Goal: Information Seeking & Learning: Learn about a topic

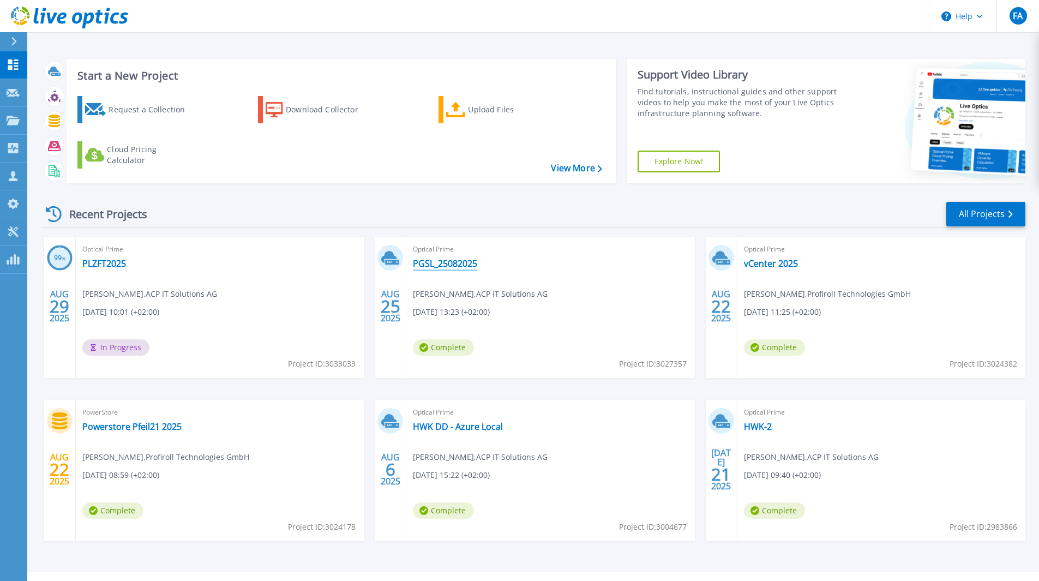
click at [450, 262] on link "PGSL_25082025" at bounding box center [445, 263] width 64 height 11
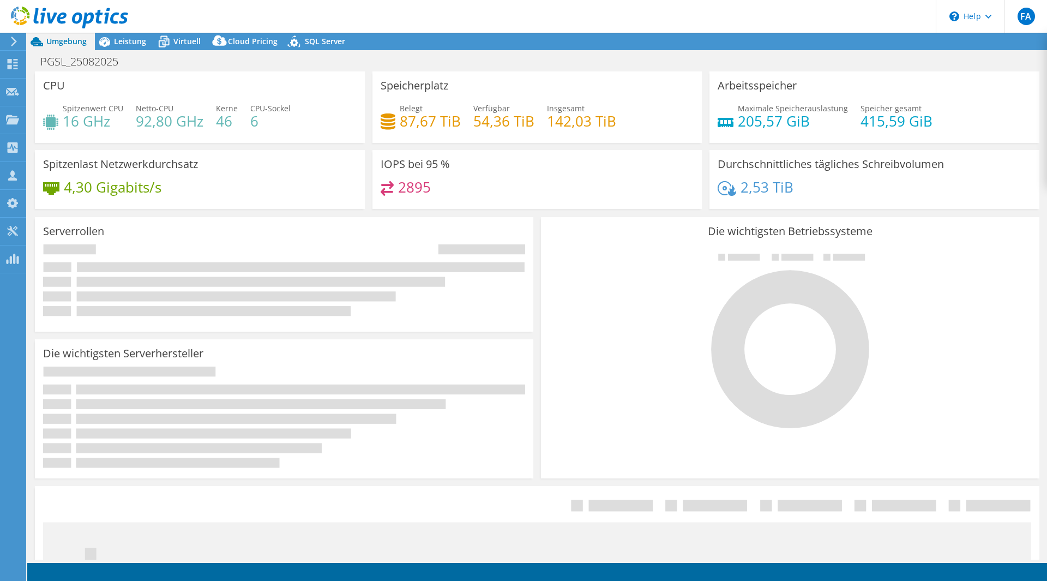
select select "USD"
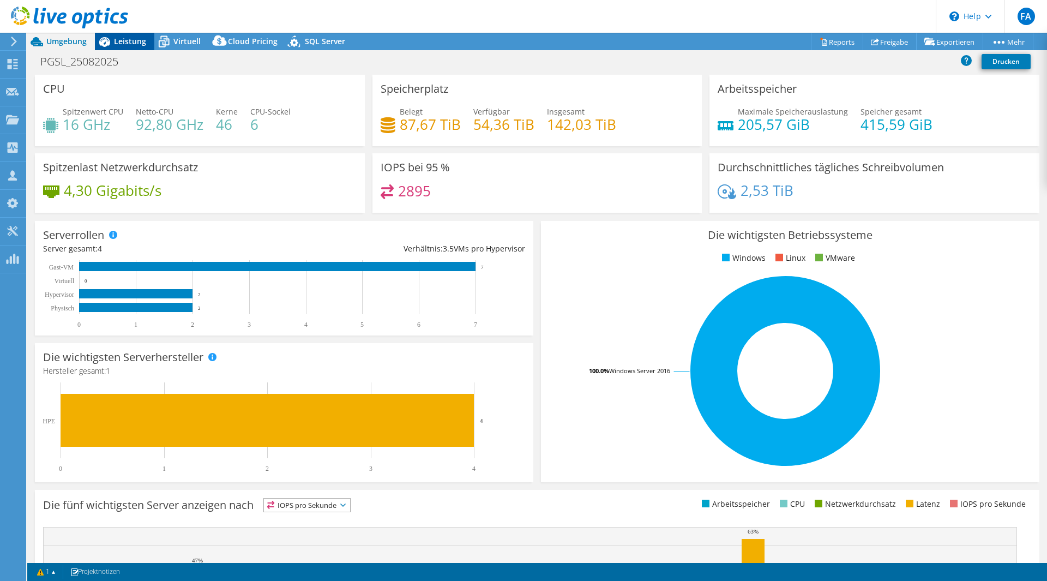
click at [139, 42] on span "Leistung" at bounding box center [130, 41] width 32 height 10
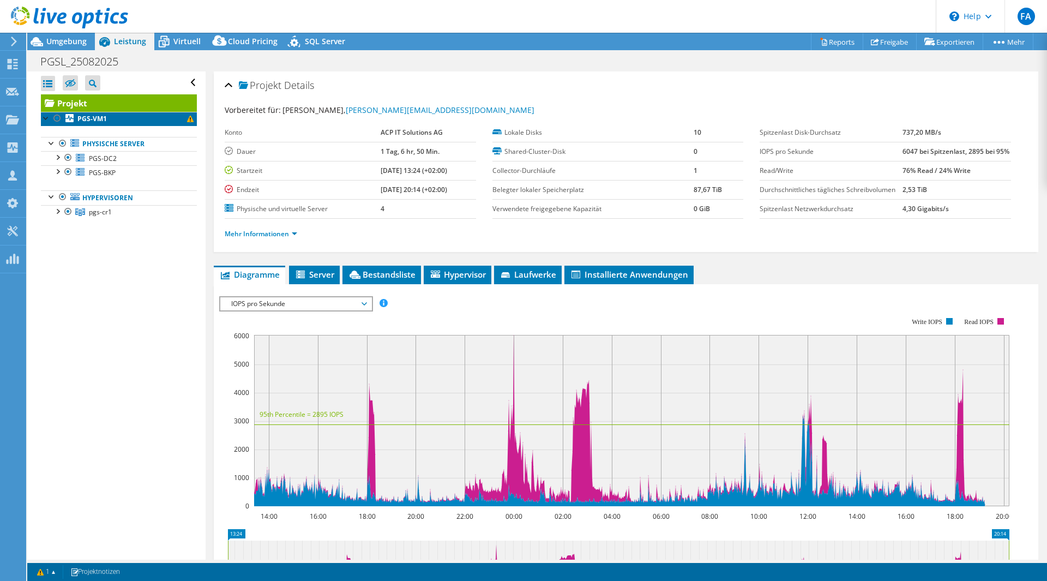
click at [187, 122] on span at bounding box center [190, 119] width 7 height 7
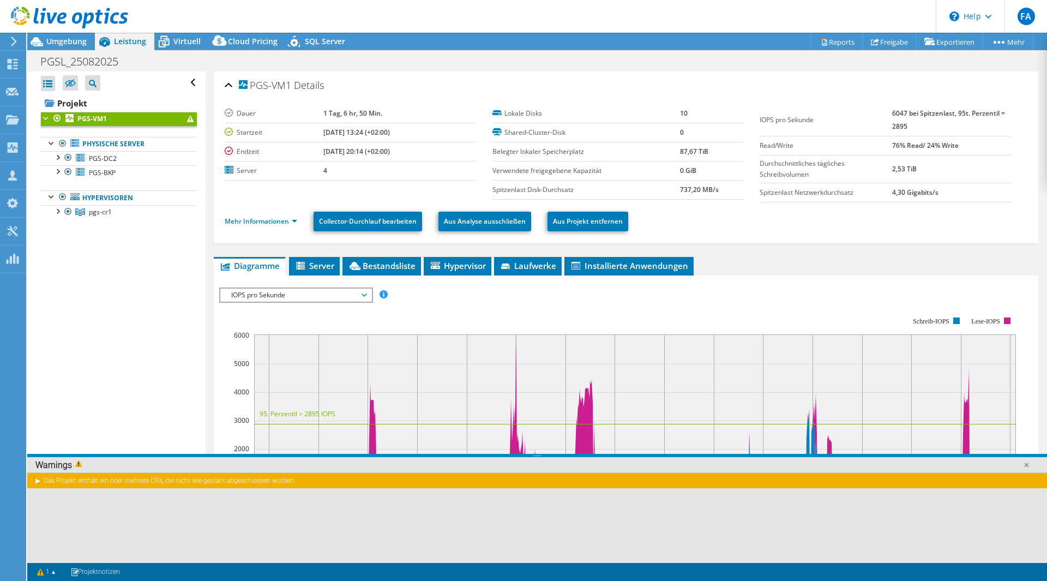
click at [40, 483] on div "Das Projekt enthält ein oder mehrere CRs, die nicht wie geplant abgeschlossen w…" at bounding box center [537, 480] width 1020 height 16
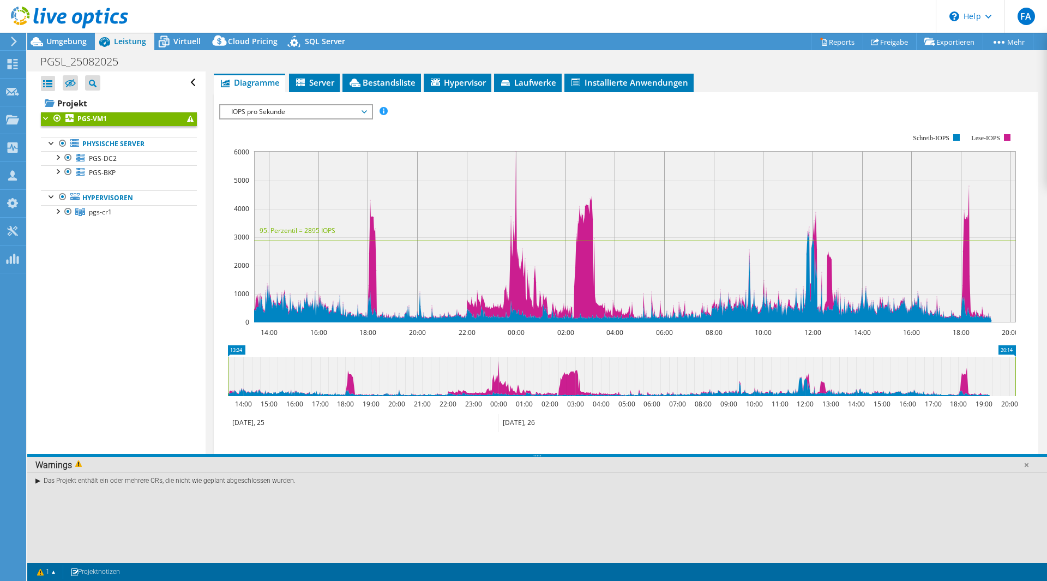
scroll to position [184, 0]
click at [1026, 466] on link at bounding box center [1026, 464] width 11 height 11
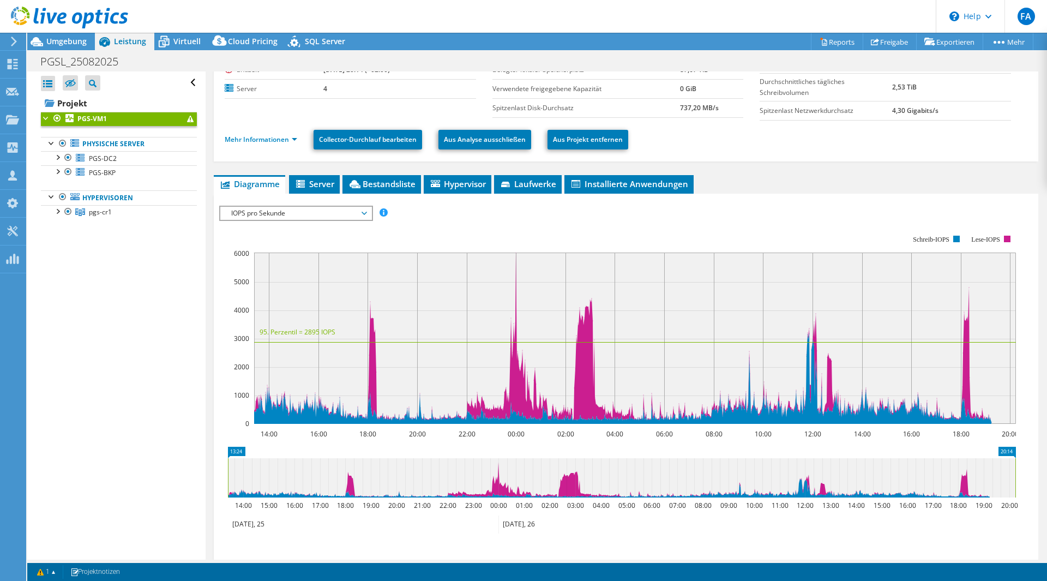
scroll to position [0, 0]
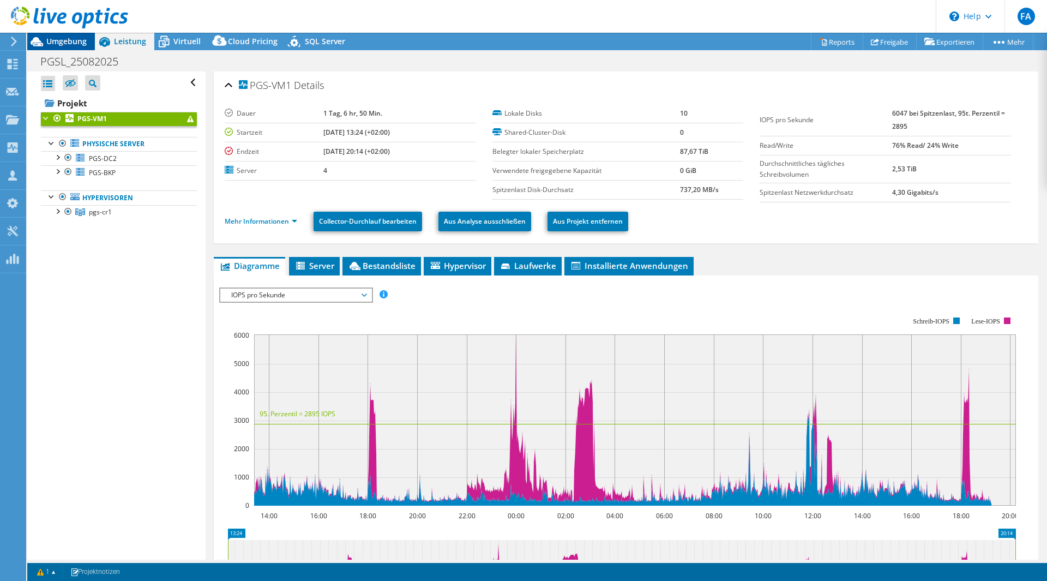
click at [50, 42] on span "Umgebung" at bounding box center [66, 41] width 40 height 10
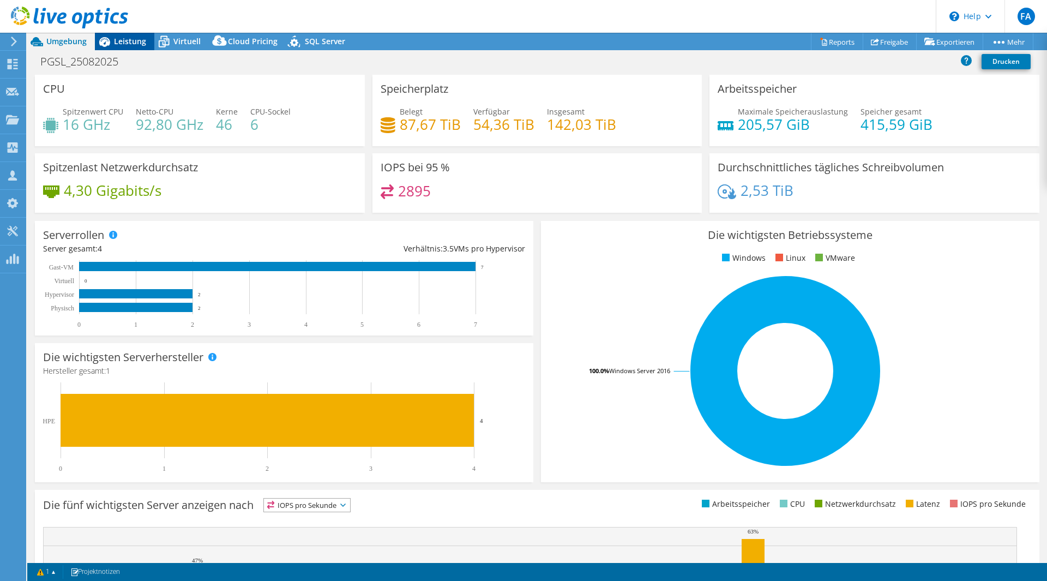
click at [138, 41] on span "Leistung" at bounding box center [130, 41] width 32 height 10
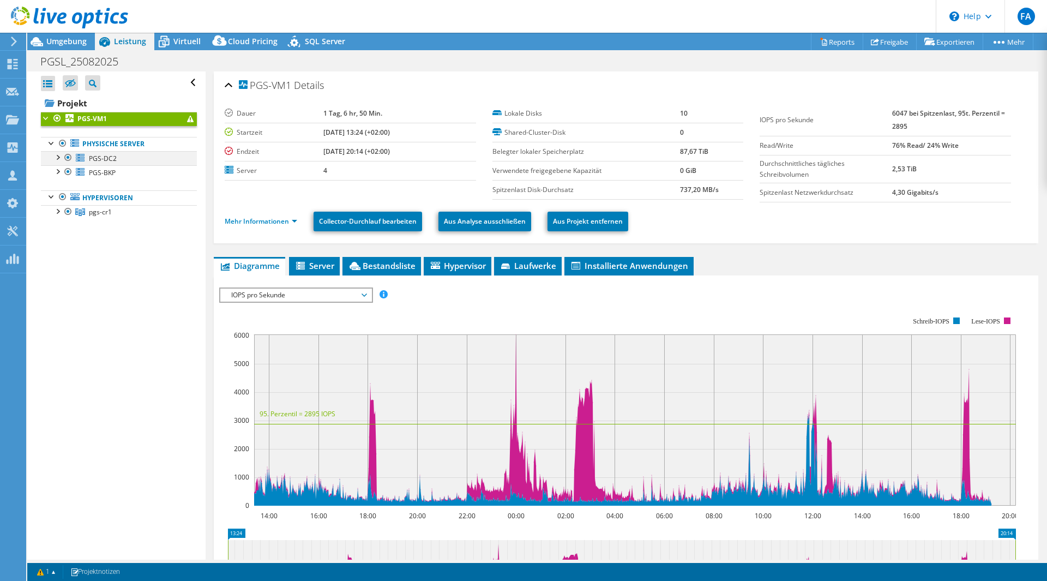
click at [56, 160] on div at bounding box center [57, 156] width 11 height 11
click at [57, 175] on div at bounding box center [57, 170] width 11 height 11
click at [74, 200] on div at bounding box center [73, 200] width 11 height 13
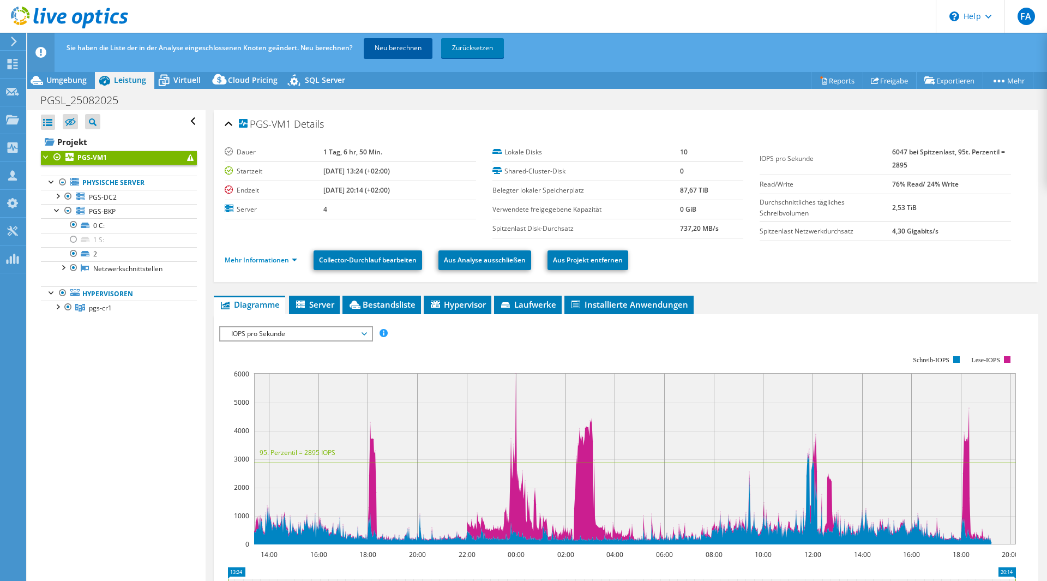
click at [390, 57] on link "Neu berechnen" at bounding box center [398, 48] width 69 height 20
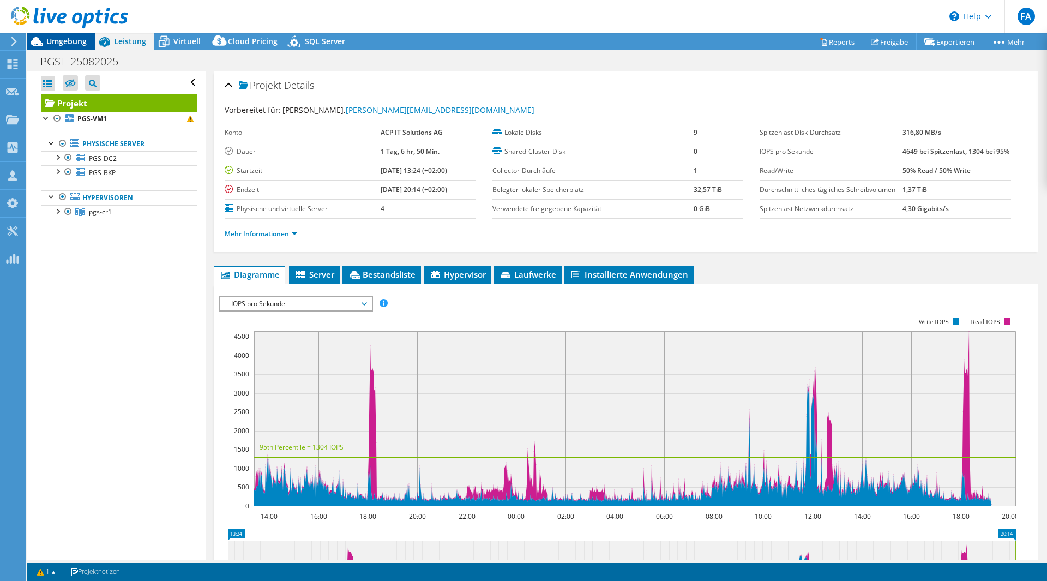
click at [71, 45] on span "Umgebung" at bounding box center [66, 41] width 40 height 10
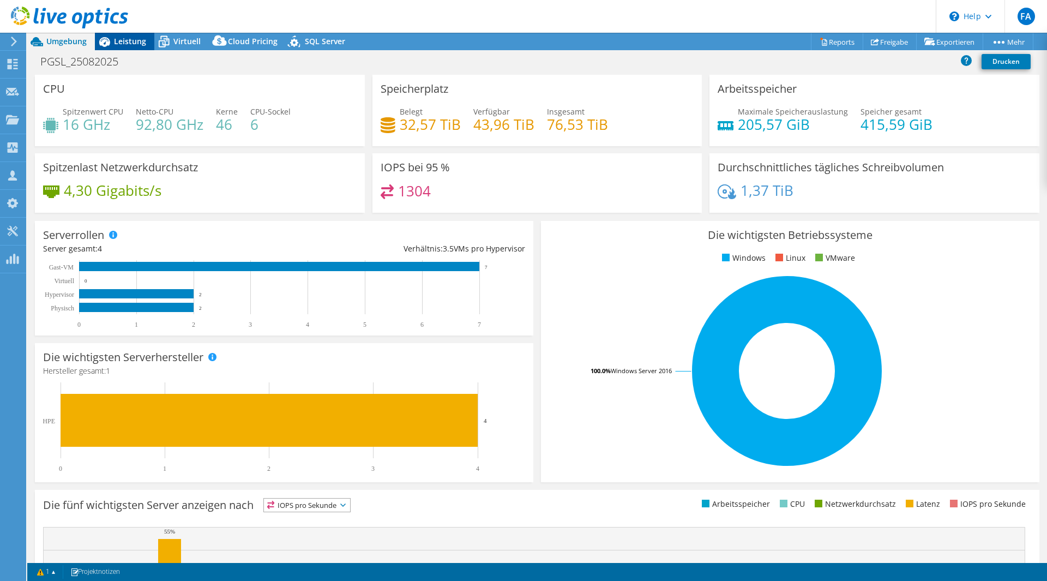
click at [121, 44] on span "Leistung" at bounding box center [130, 41] width 32 height 10
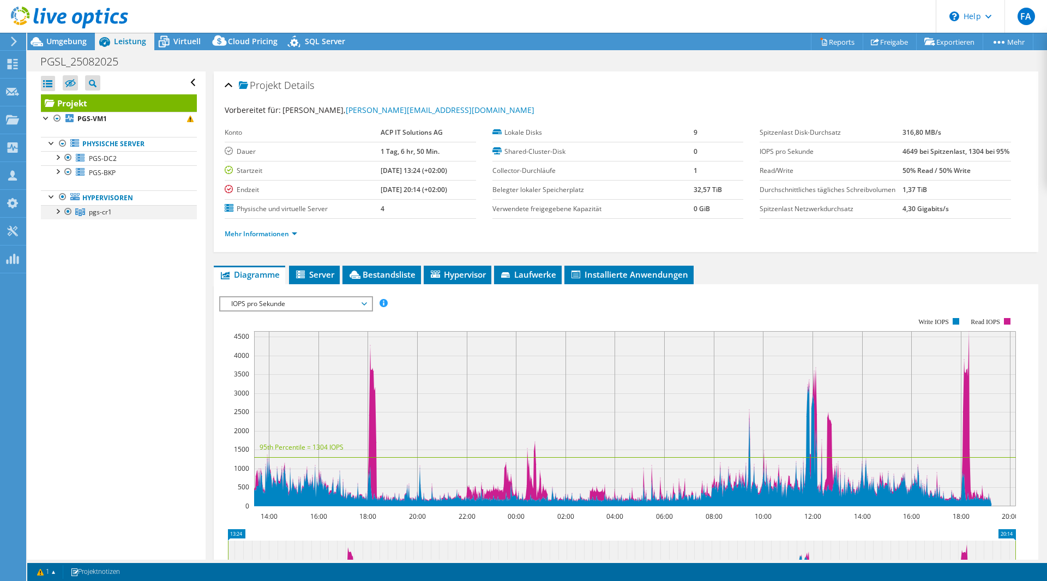
click at [55, 209] on div at bounding box center [57, 210] width 11 height 11
click at [55, 171] on div at bounding box center [57, 170] width 11 height 11
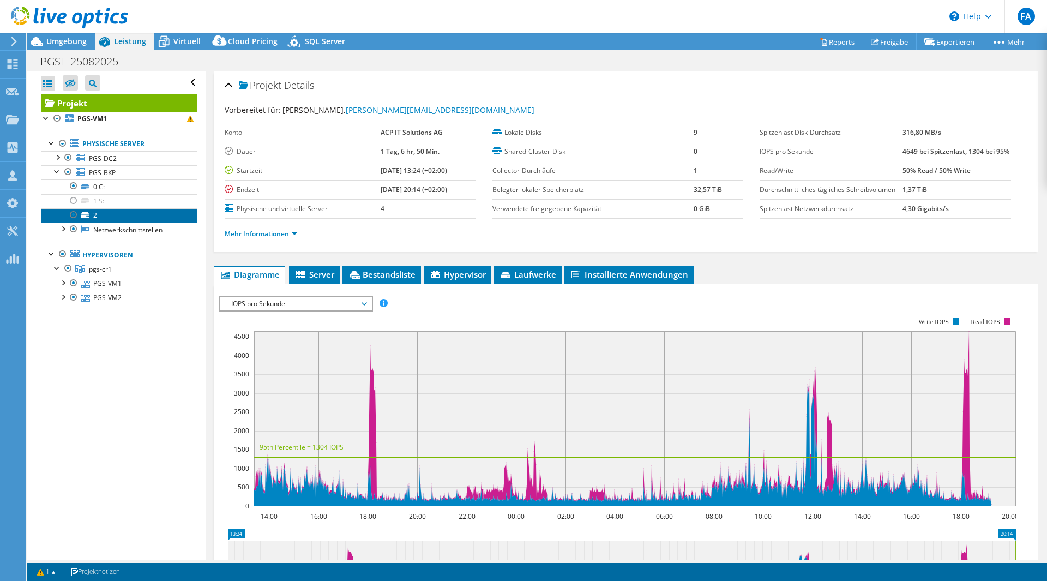
click at [122, 213] on link "2" at bounding box center [119, 215] width 156 height 14
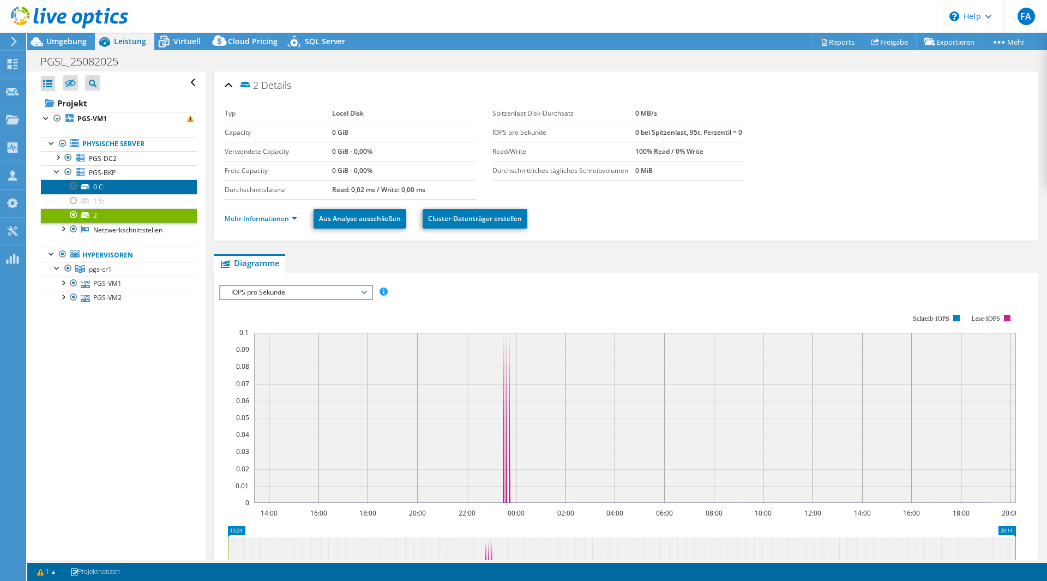
click at [113, 187] on link "0 C:" at bounding box center [119, 186] width 156 height 14
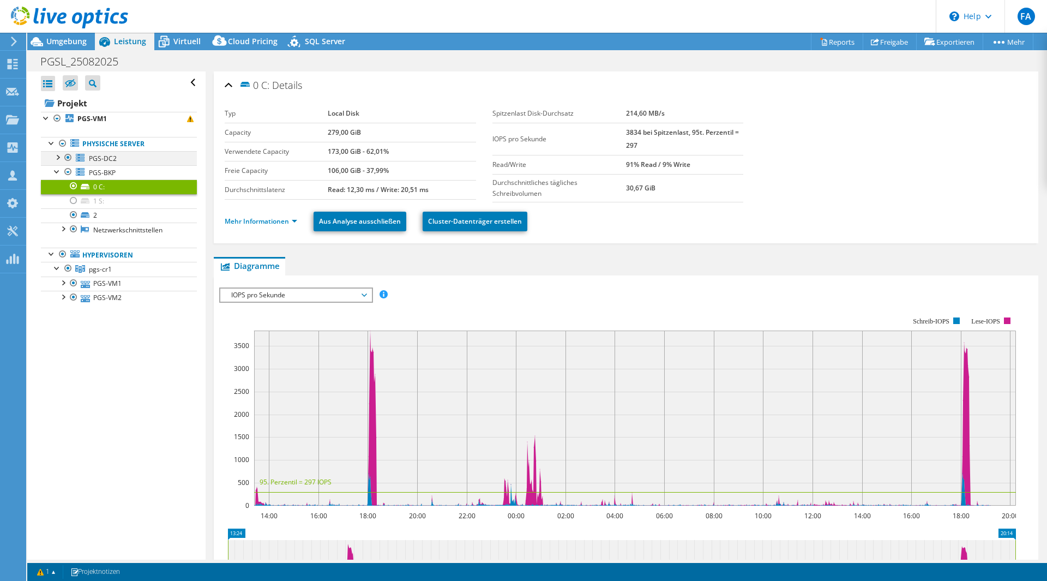
click at [55, 161] on div at bounding box center [57, 156] width 11 height 11
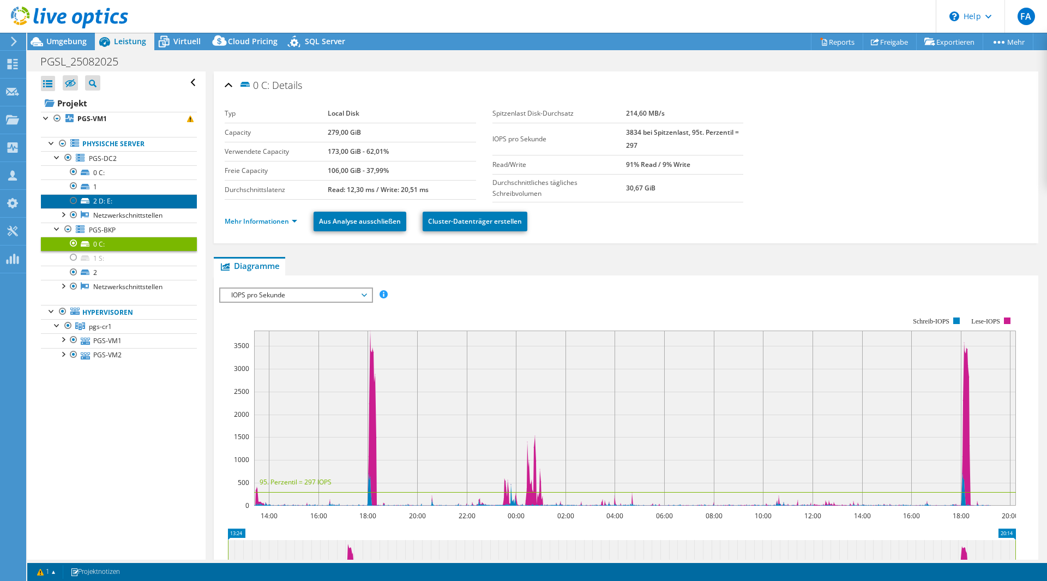
click at [124, 203] on link "2 D: E:" at bounding box center [119, 201] width 156 height 14
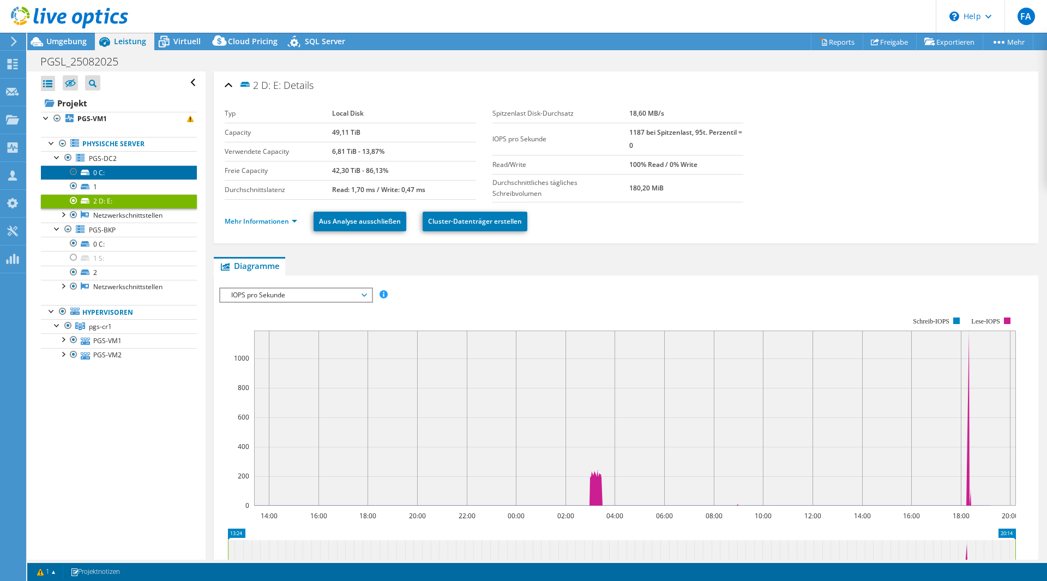
click at [130, 170] on link "0 C:" at bounding box center [119, 172] width 156 height 14
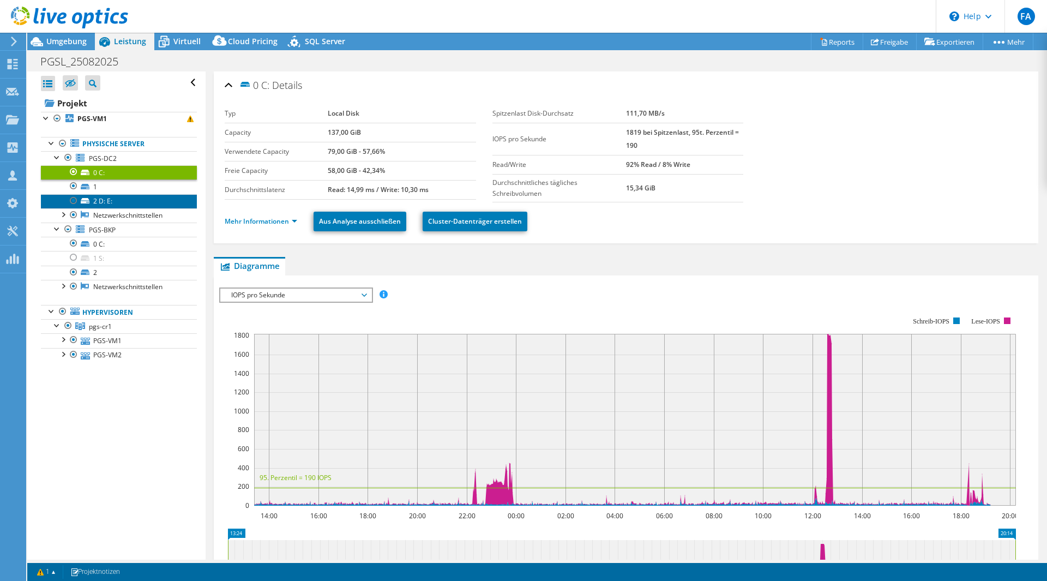
click at [127, 199] on link "2 D: E:" at bounding box center [119, 201] width 156 height 14
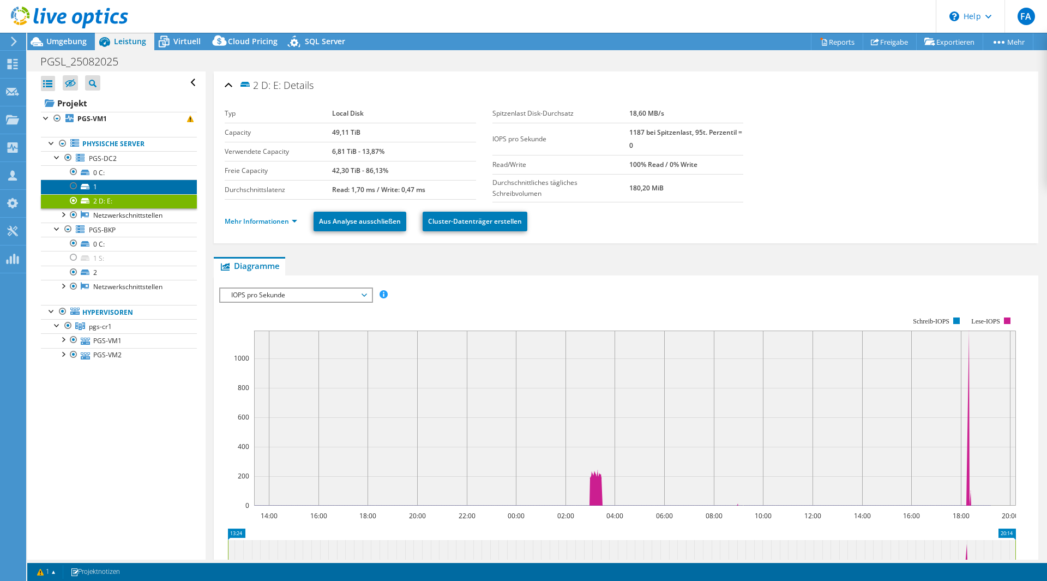
click at [125, 186] on link "1" at bounding box center [119, 186] width 156 height 14
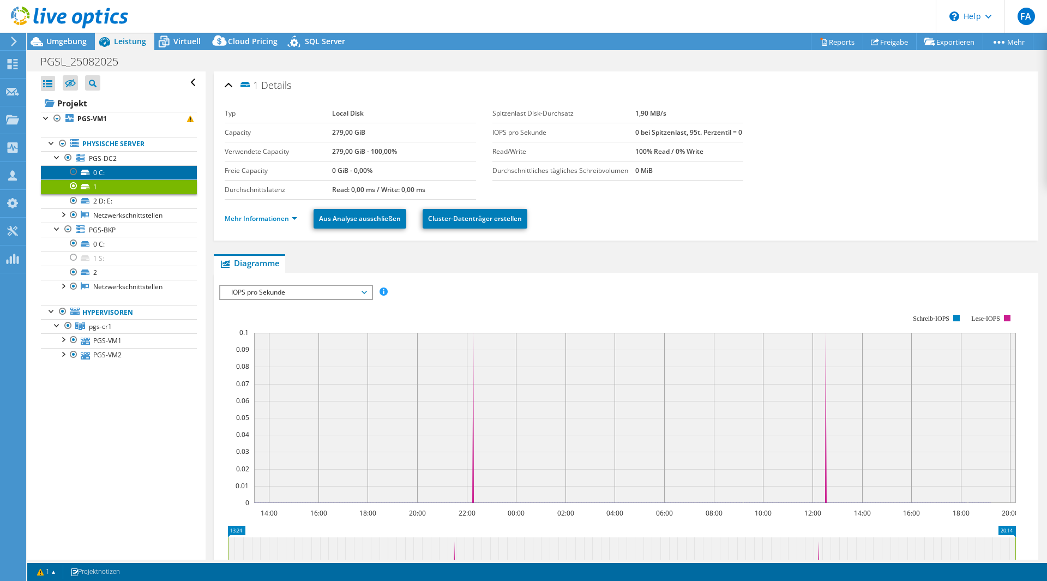
click at [124, 174] on link "0 C:" at bounding box center [119, 172] width 156 height 14
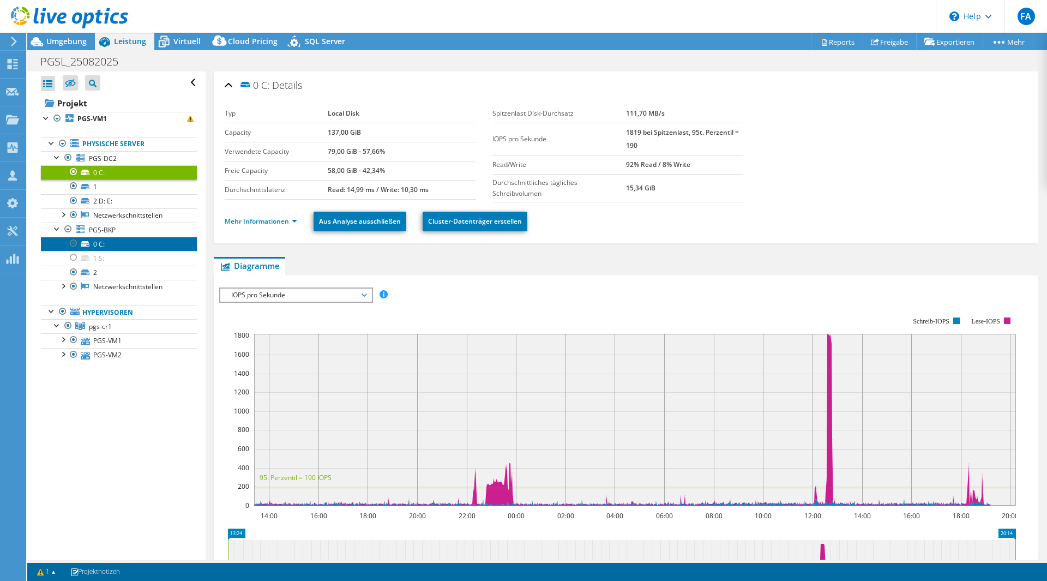
click at [124, 245] on link "0 C:" at bounding box center [119, 244] width 156 height 14
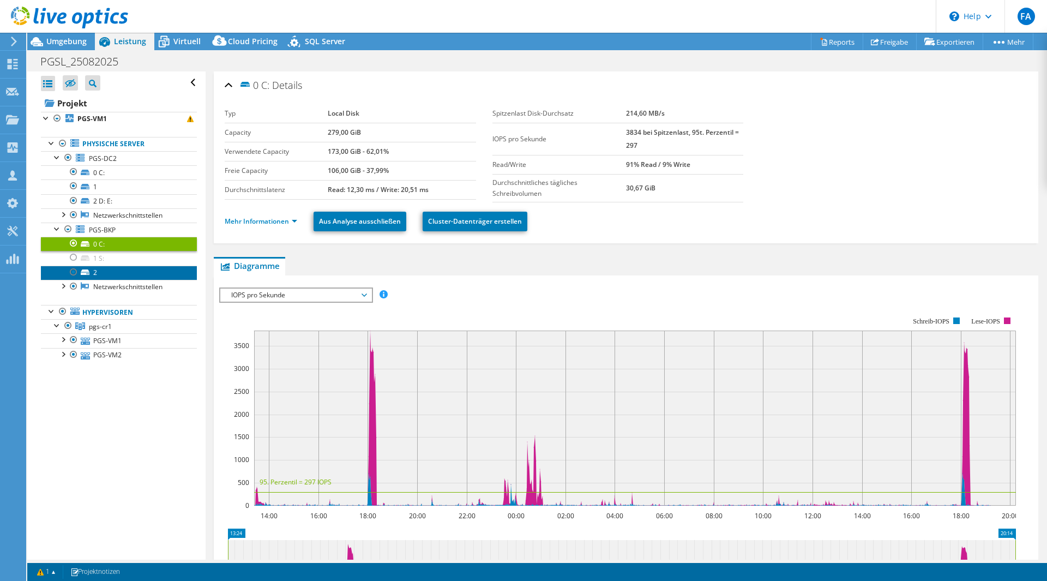
click at [124, 269] on link "2" at bounding box center [119, 273] width 156 height 14
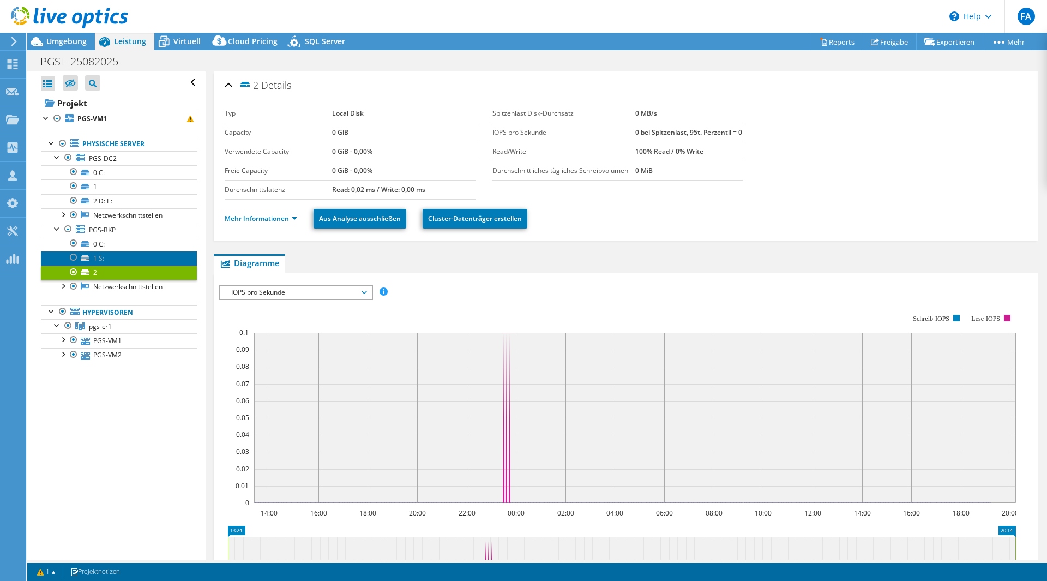
click at [123, 255] on link "1 S:" at bounding box center [119, 258] width 156 height 14
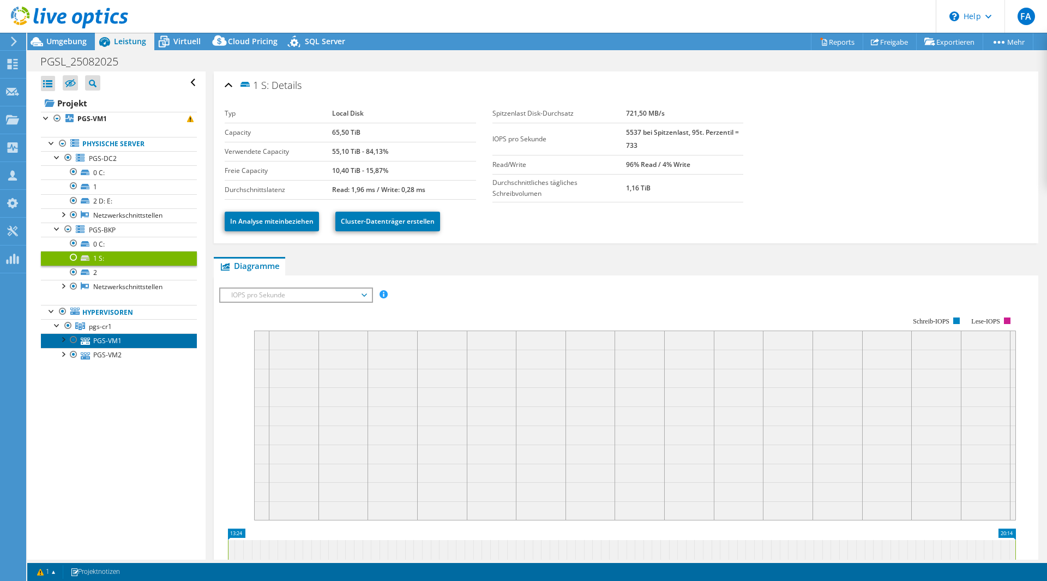
click at [115, 340] on link "PGS-VM1" at bounding box center [119, 340] width 156 height 14
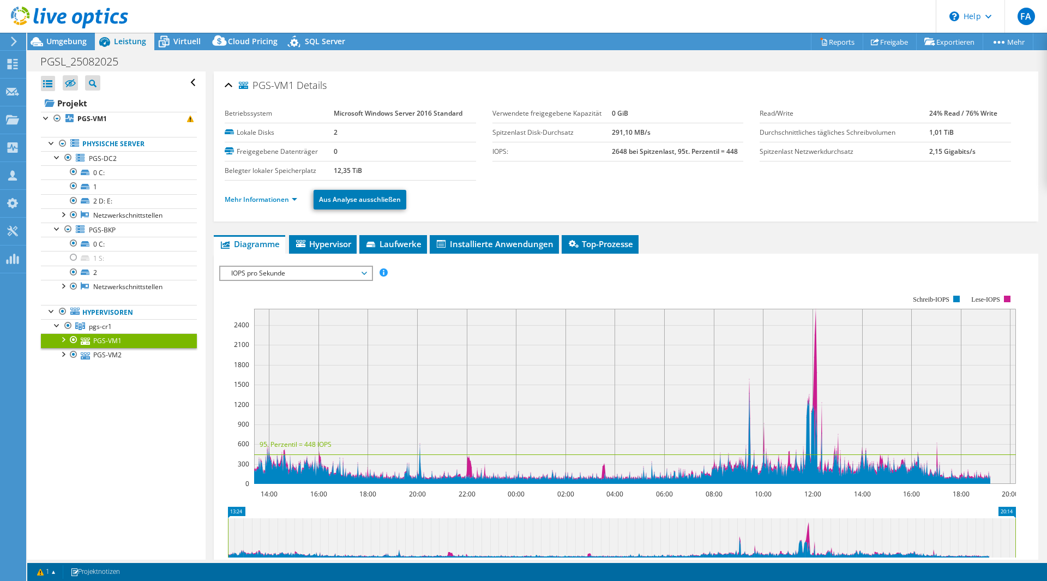
click at [63, 336] on div at bounding box center [62, 338] width 11 height 11
click at [60, 400] on div at bounding box center [62, 396] width 11 height 11
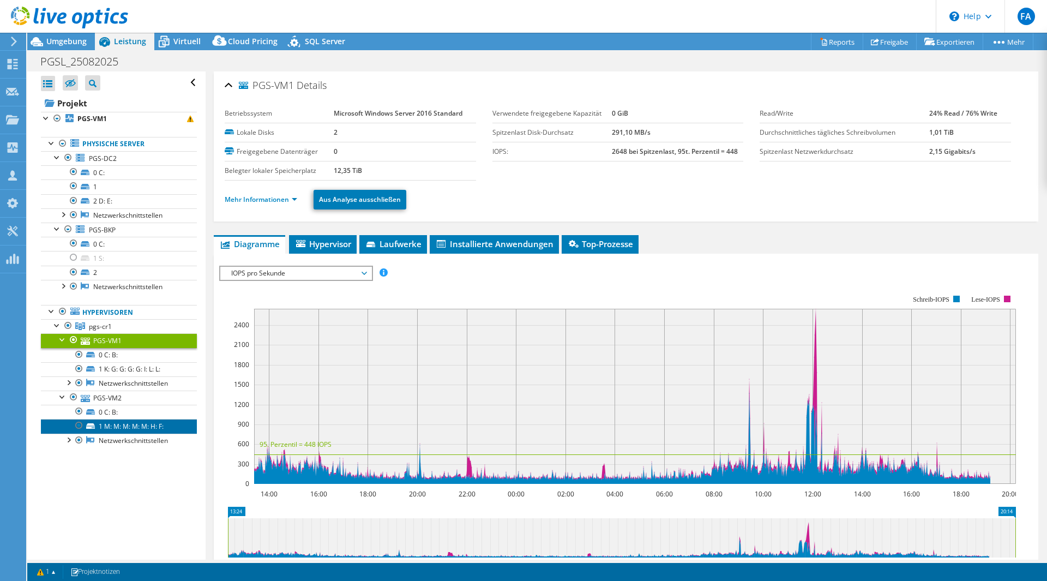
click at [155, 423] on link "1 M: M: M: M: M: H: F:" at bounding box center [119, 426] width 156 height 14
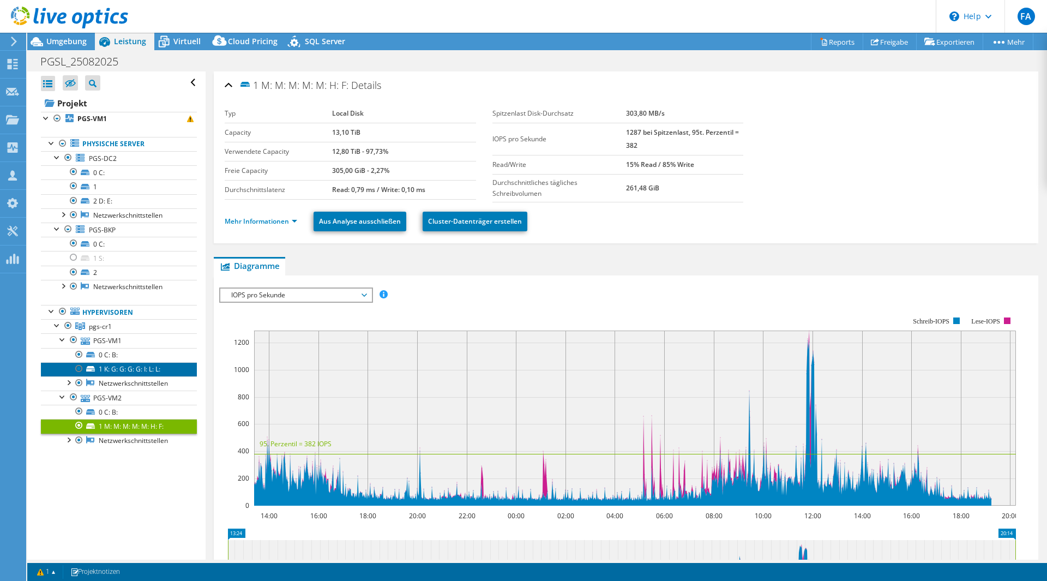
click at [154, 367] on link "1 K: G: G: G: G: I: L: L:" at bounding box center [119, 369] width 156 height 14
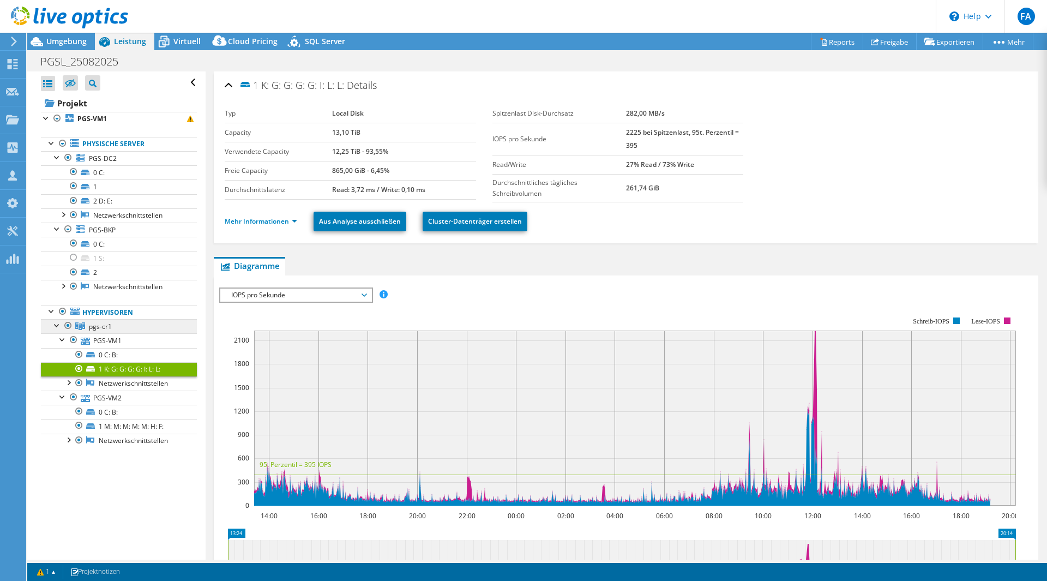
click at [128, 333] on link "pgs-cr1" at bounding box center [119, 326] width 156 height 14
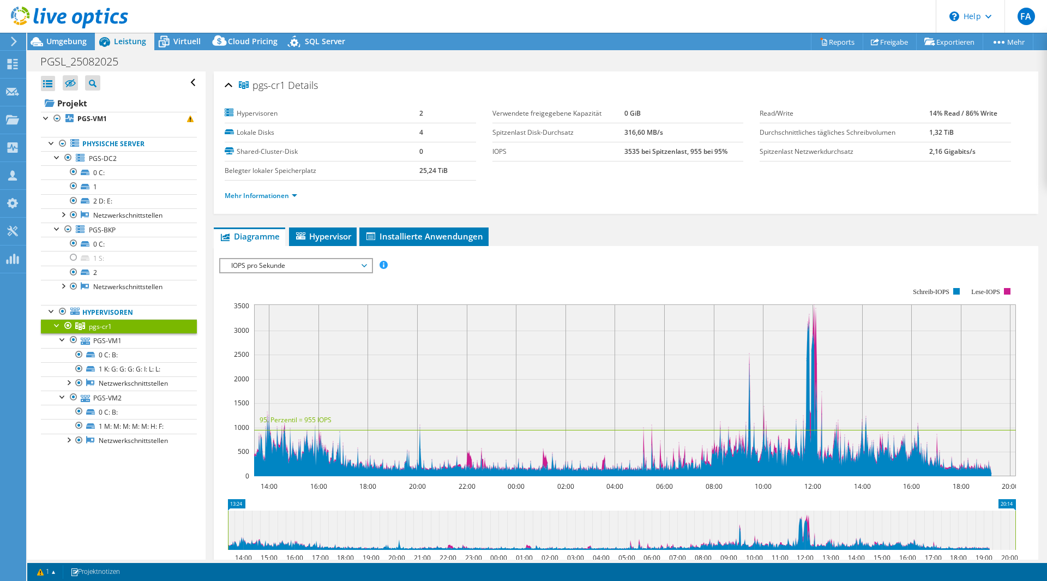
click at [72, 35] on div at bounding box center [64, 18] width 128 height 37
click at [133, 162] on link "PGS-DC2" at bounding box center [119, 158] width 156 height 14
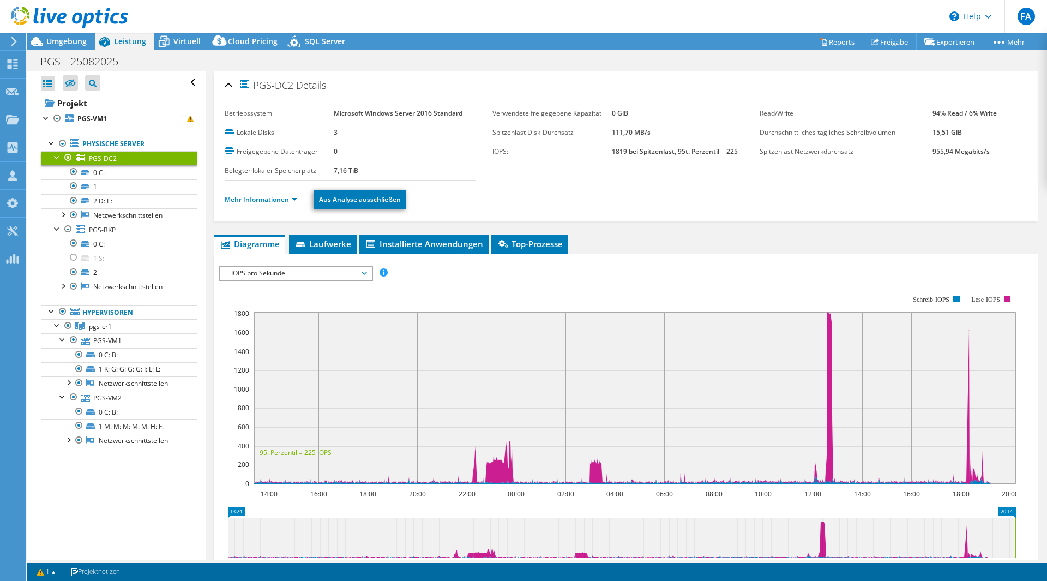
click at [245, 269] on span "IOPS pro Sekunde" at bounding box center [296, 273] width 140 height 13
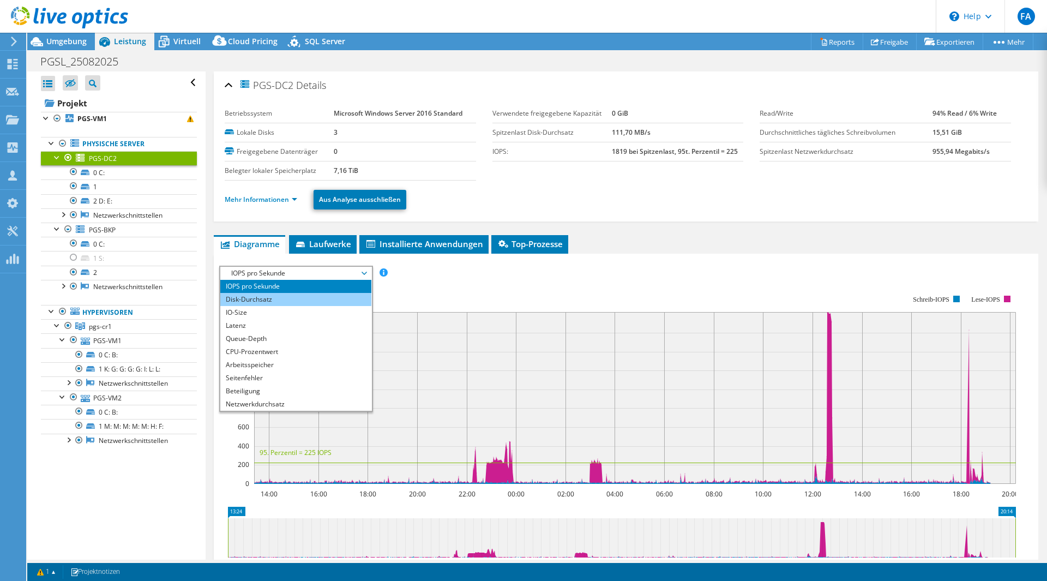
click at [265, 302] on li "Disk-Durchsatz" at bounding box center [295, 299] width 151 height 13
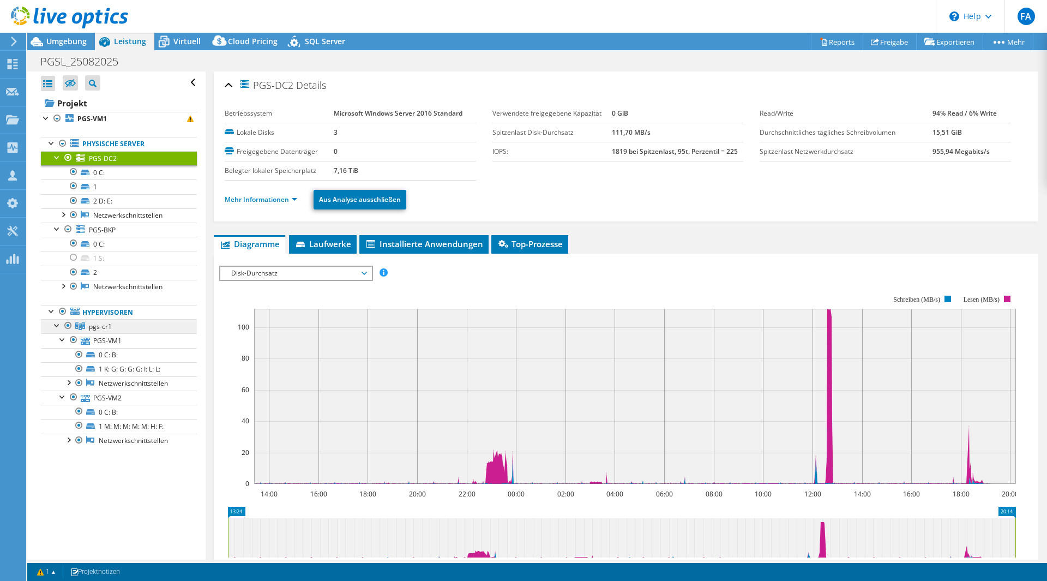
click at [130, 325] on link "pgs-cr1" at bounding box center [119, 326] width 156 height 14
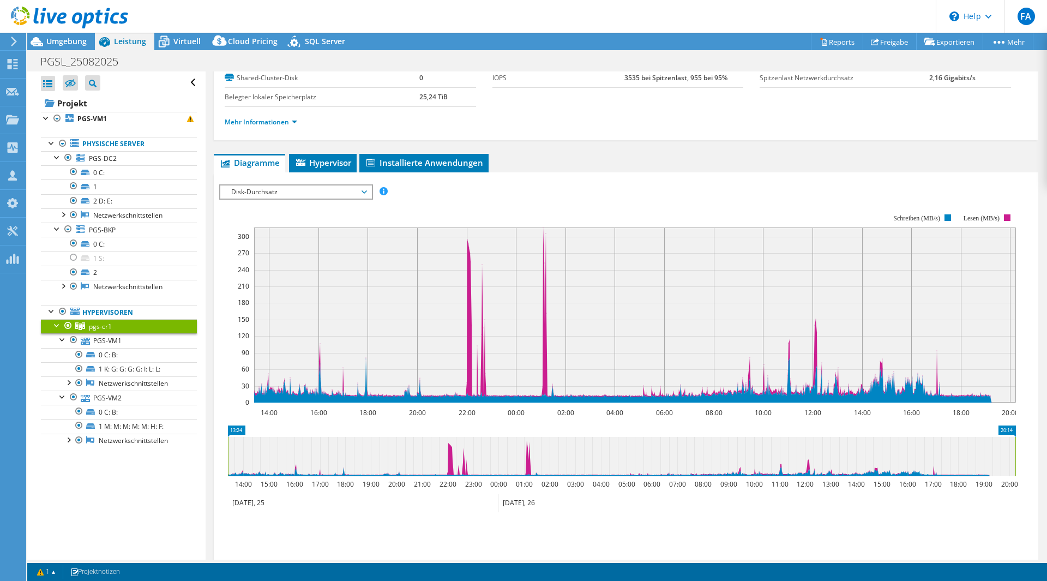
scroll to position [55, 0]
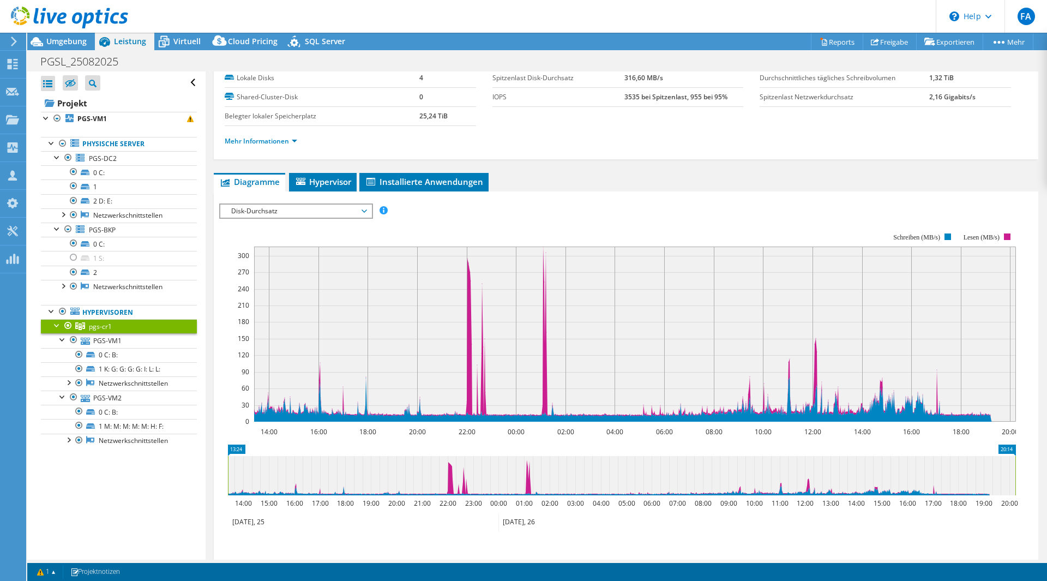
click at [329, 220] on rect at bounding box center [617, 327] width 797 height 218
click at [333, 217] on span "Disk-Durchsatz" at bounding box center [296, 211] width 140 height 13
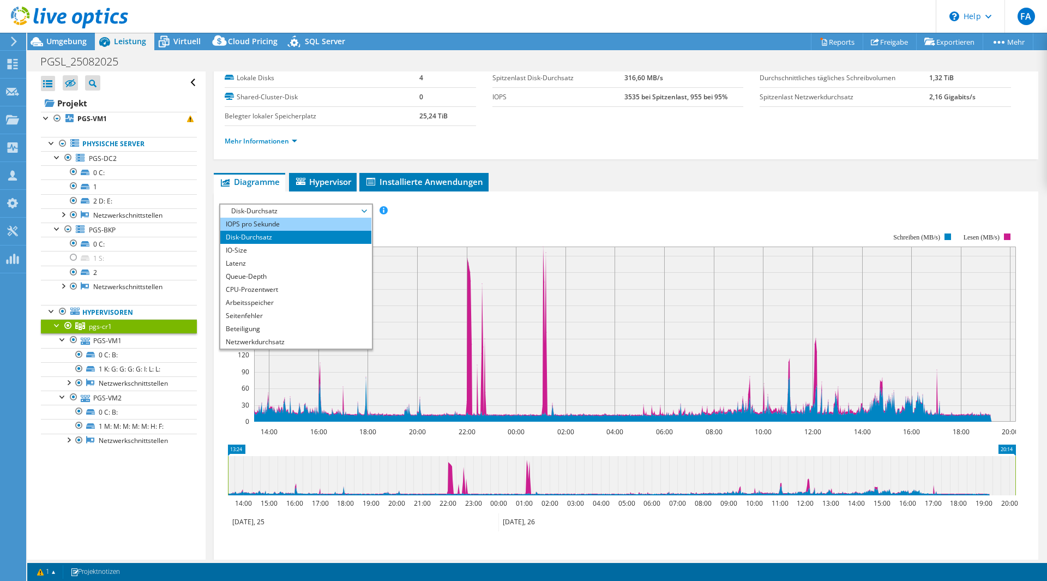
click at [318, 227] on li "IOPS pro Sekunde" at bounding box center [295, 224] width 151 height 13
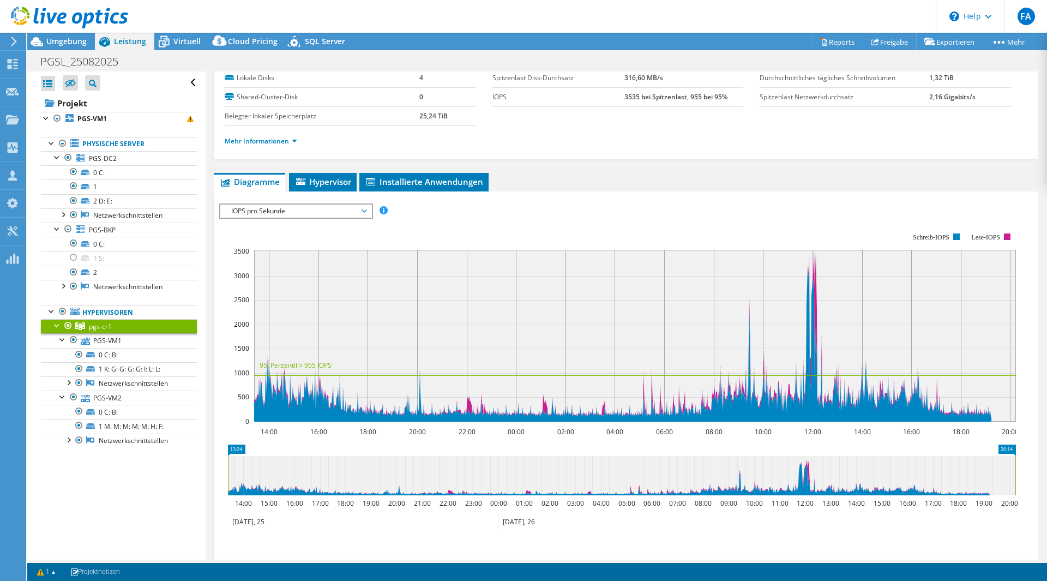
click at [314, 213] on span "IOPS pro Sekunde" at bounding box center [296, 211] width 140 height 13
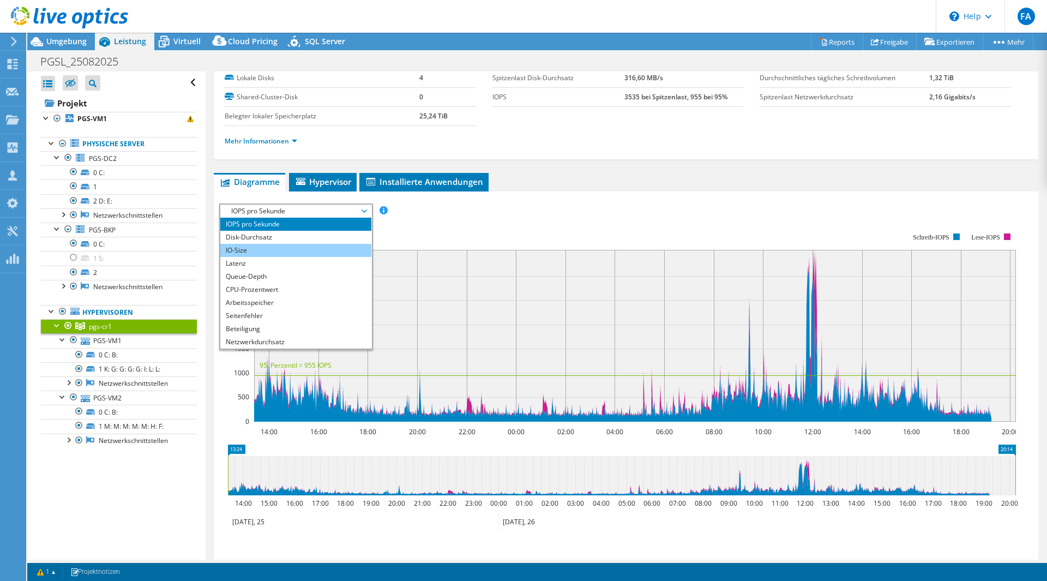
click at [292, 246] on li "IO-Size" at bounding box center [295, 250] width 151 height 13
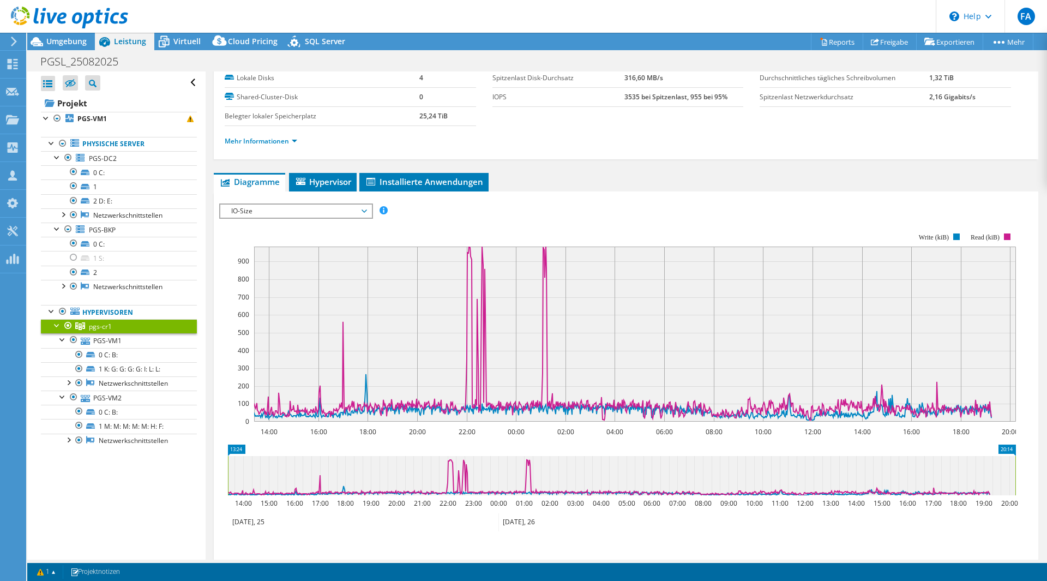
click at [300, 215] on span "IO-Size" at bounding box center [296, 211] width 140 height 13
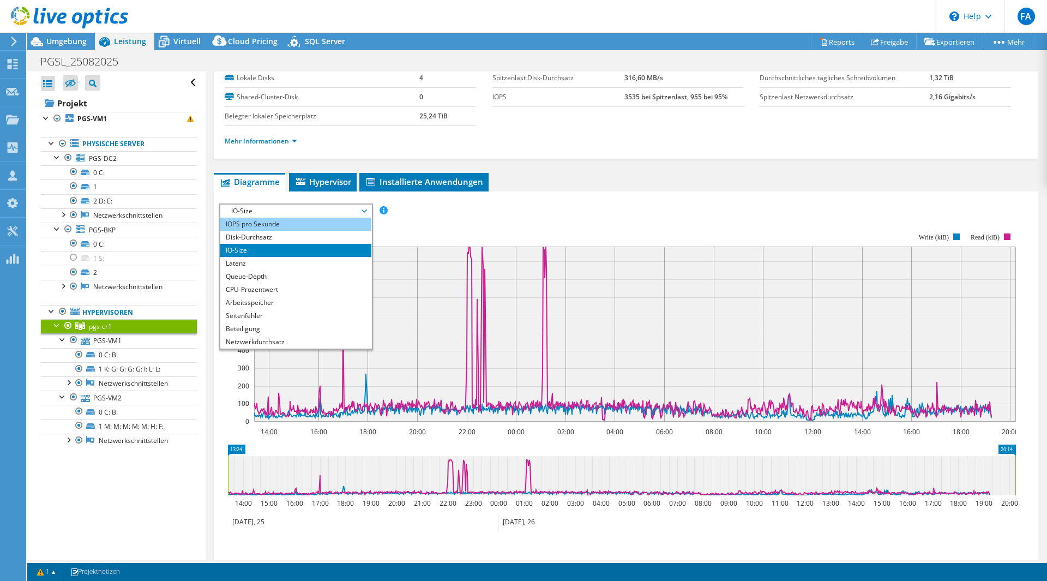
click at [298, 224] on li "IOPS pro Sekunde" at bounding box center [295, 224] width 151 height 13
